Goal: Information Seeking & Learning: Find specific fact

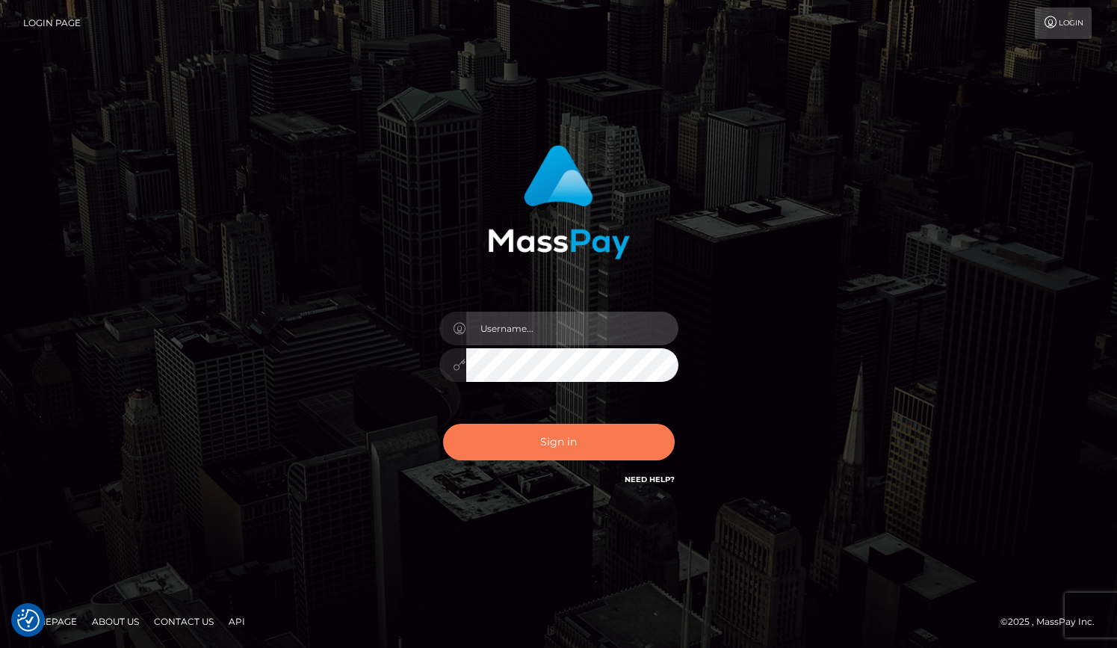
type input "grace.rush"
click at [507, 437] on button "Sign in" at bounding box center [559, 442] width 232 height 37
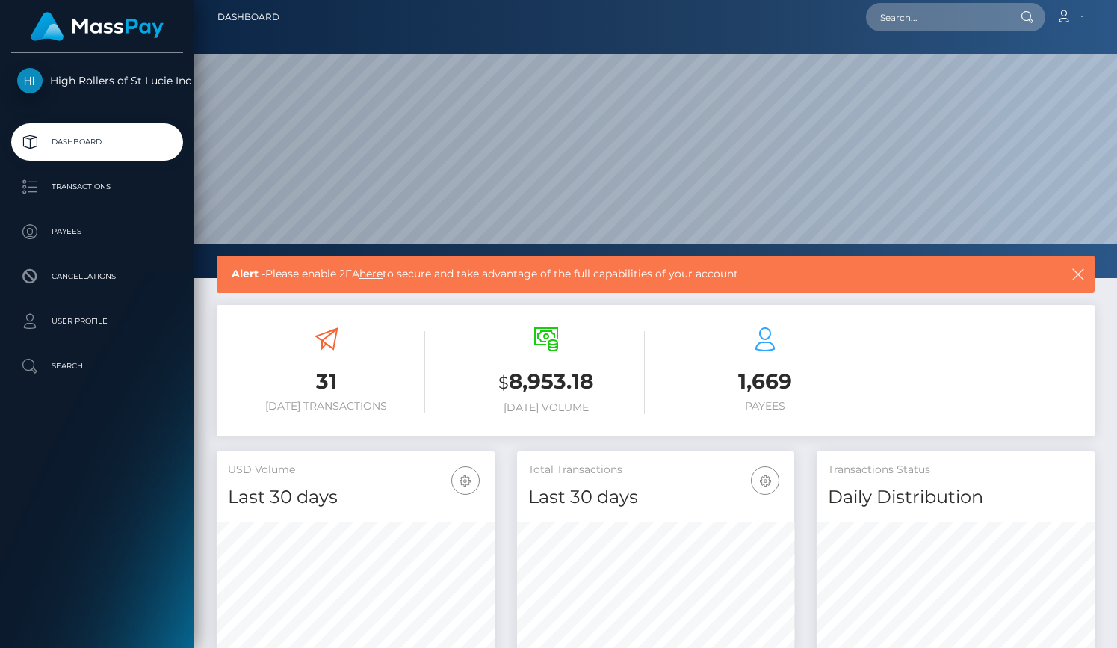
scroll to position [3, 0]
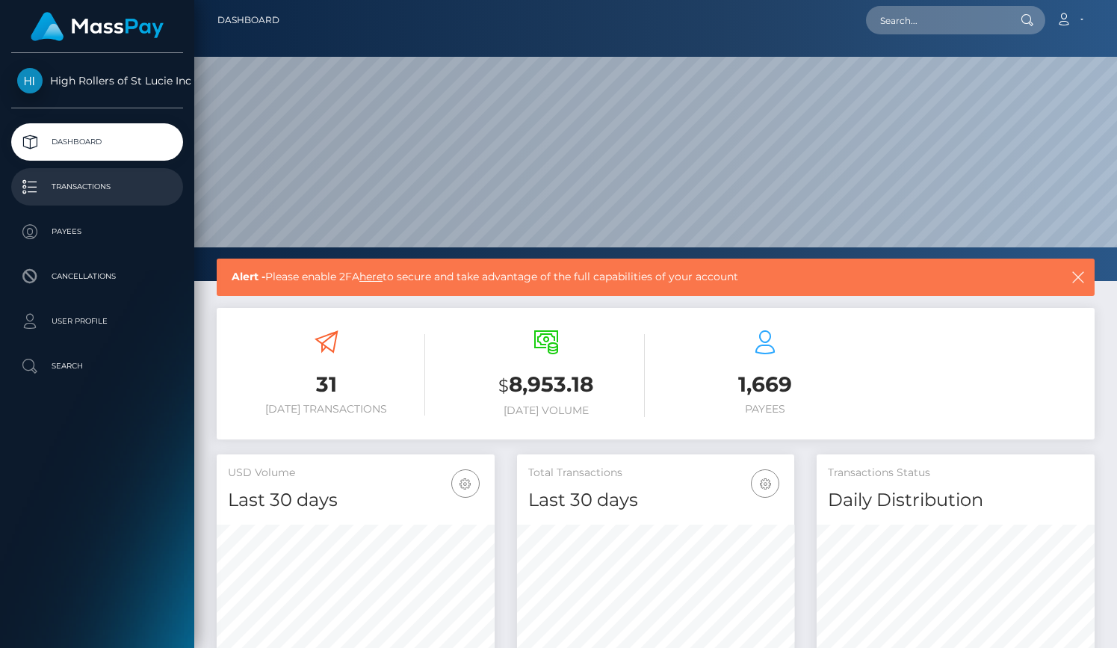
click at [75, 184] on p "Transactions" at bounding box center [97, 187] width 160 height 22
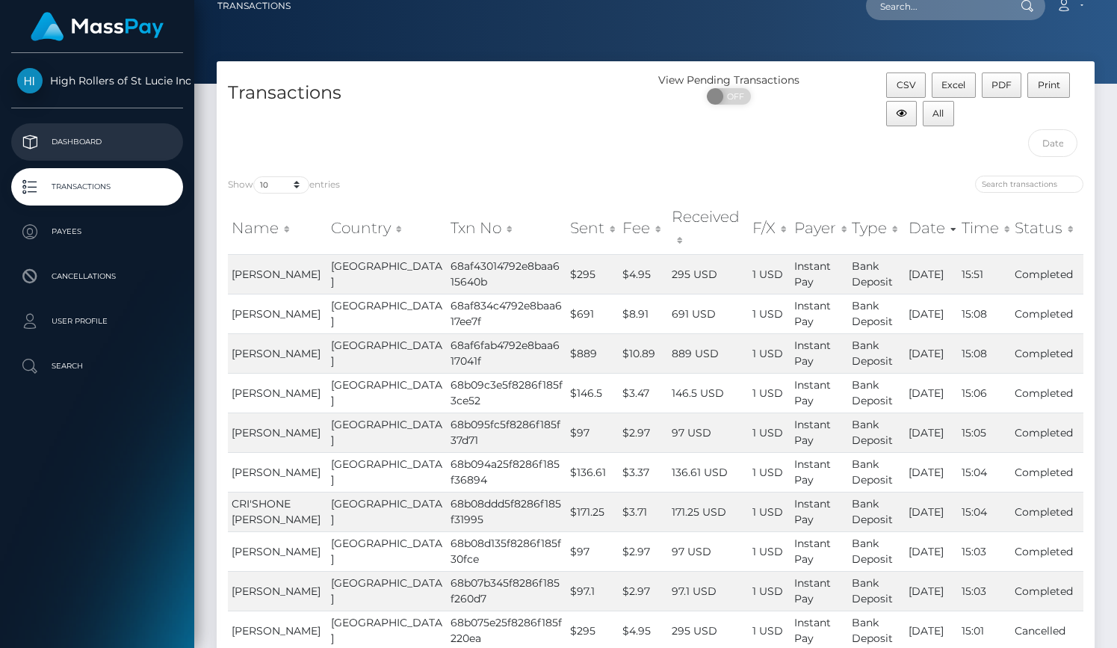
scroll to position [19, 0]
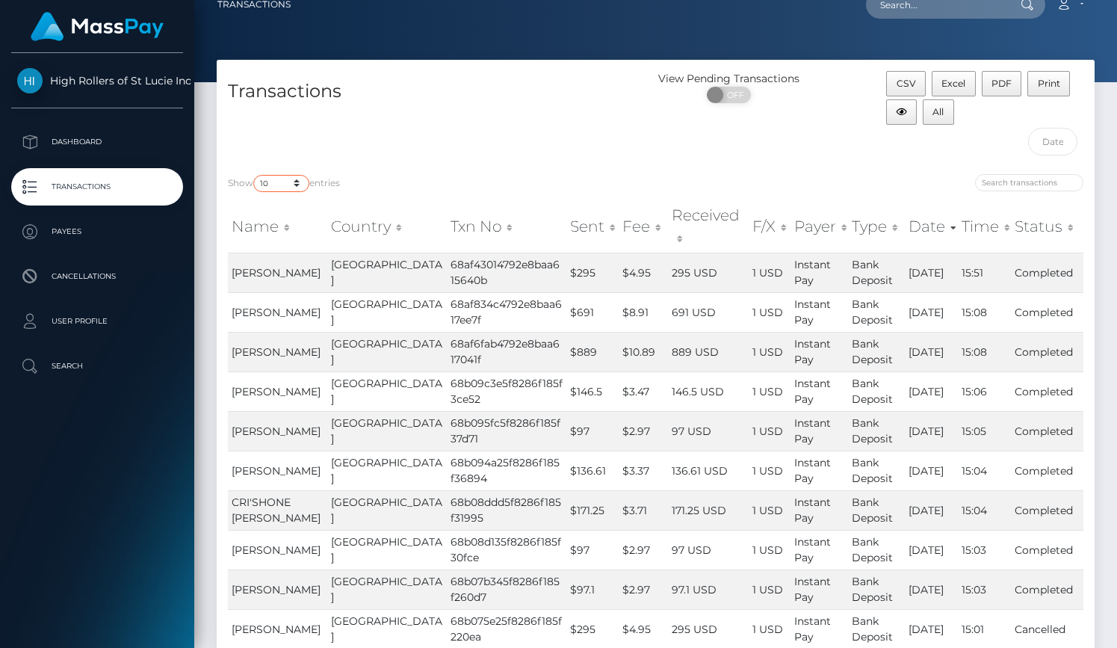
click at [288, 175] on select "10 25 50 100 250 500 1,000 3,500" at bounding box center [281, 183] width 56 height 17
select select "3500"
click at [255, 175] on select "10 25 50 100 250 500 1,000 3,500" at bounding box center [281, 183] width 56 height 17
click at [409, 92] on h4 "Transactions" at bounding box center [436, 91] width 417 height 26
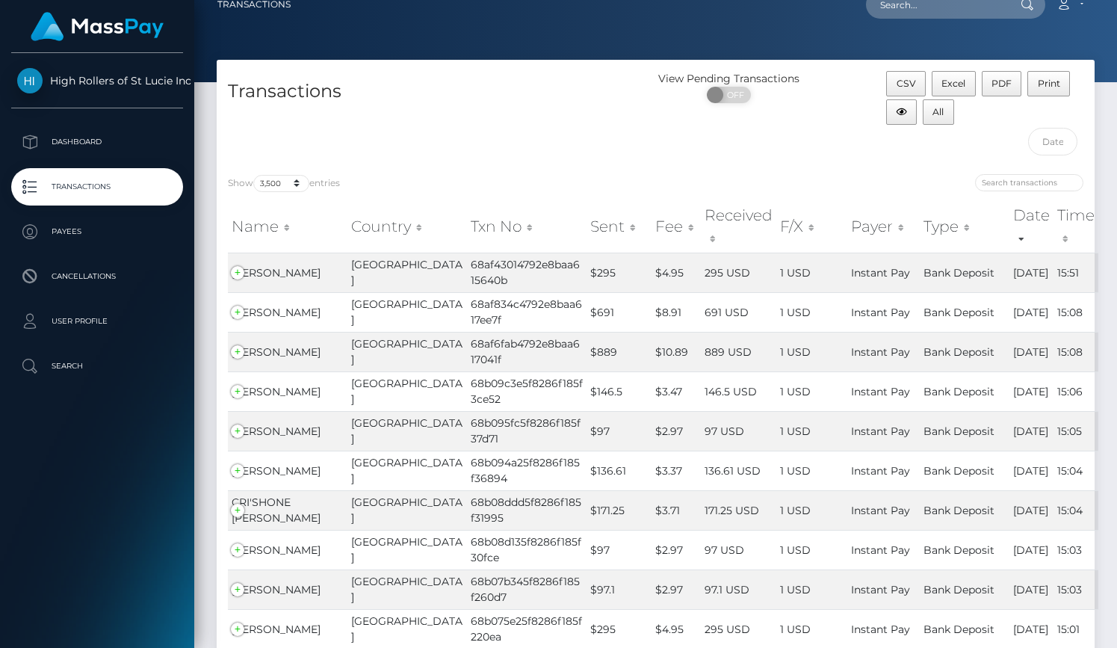
scroll to position [117039, 0]
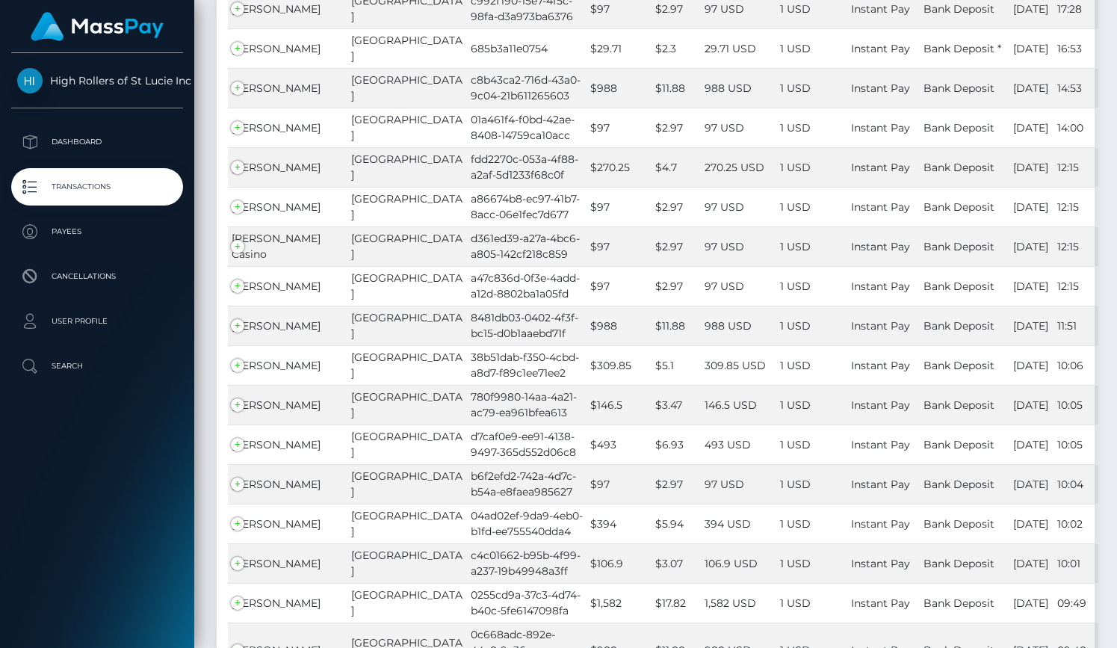
scroll to position [117032, 0]
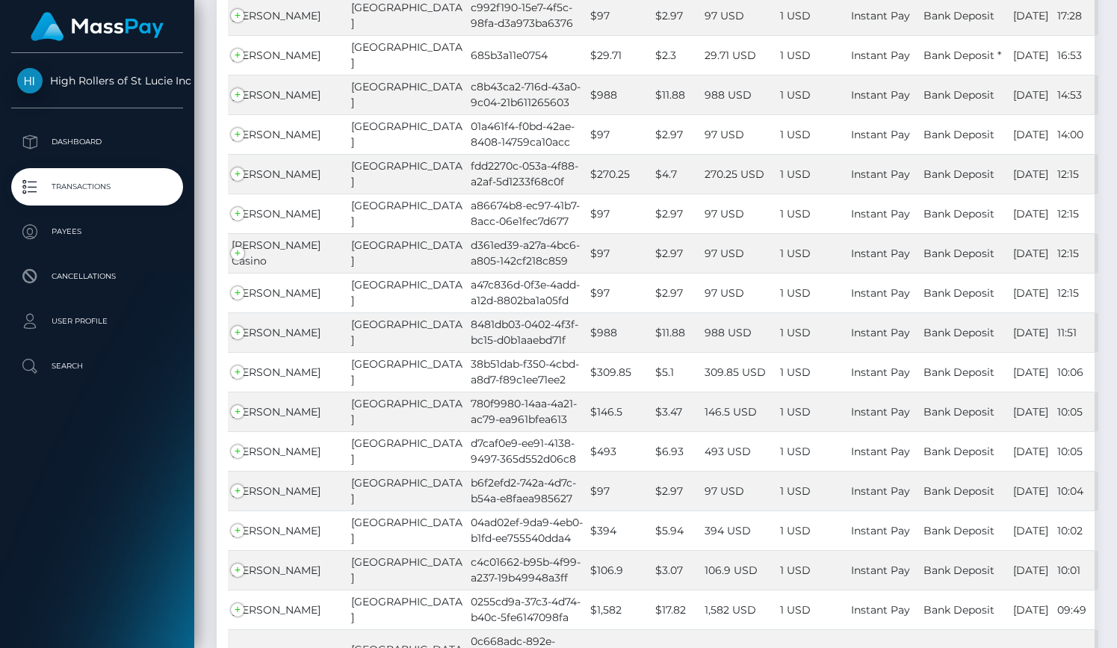
drag, startPoint x: 517, startPoint y: 338, endPoint x: 405, endPoint y: 324, distance: 112.9
drag, startPoint x: 410, startPoint y: 319, endPoint x: 516, endPoint y: 340, distance: 108.2
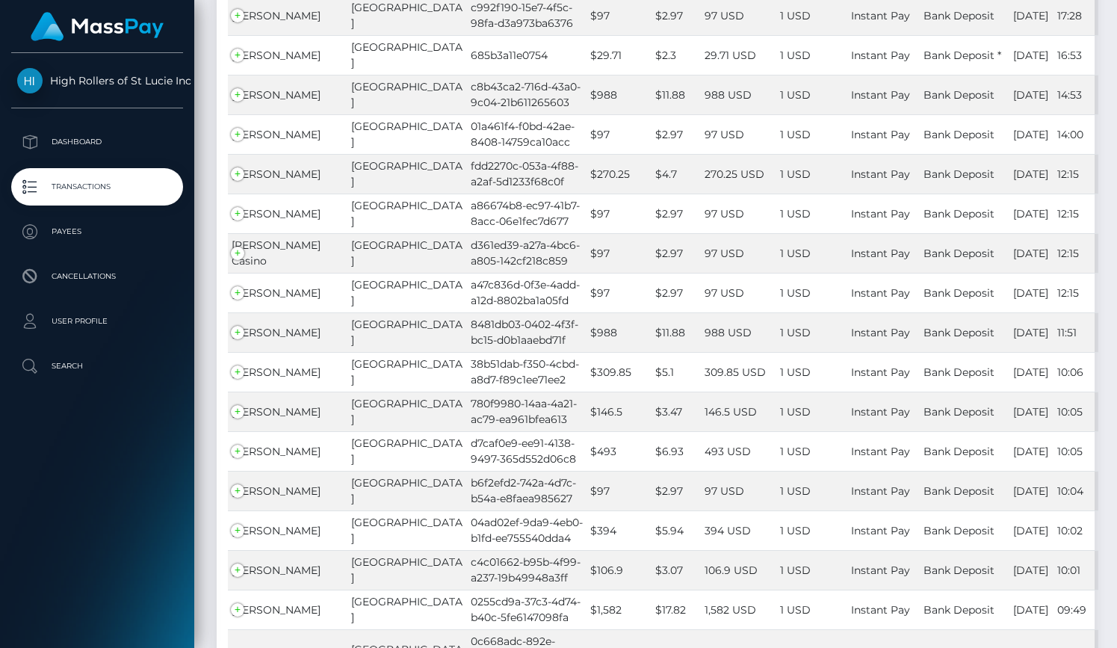
copy td "8bfc6732-7571-4924-b89d-83a9648c68f6"
drag, startPoint x: 408, startPoint y: 430, endPoint x: 481, endPoint y: 463, distance: 80.6
copy td "acd49b6b-9ce9-46a6-a005-93a423feaf62"
